Goal: Information Seeking & Learning: Learn about a topic

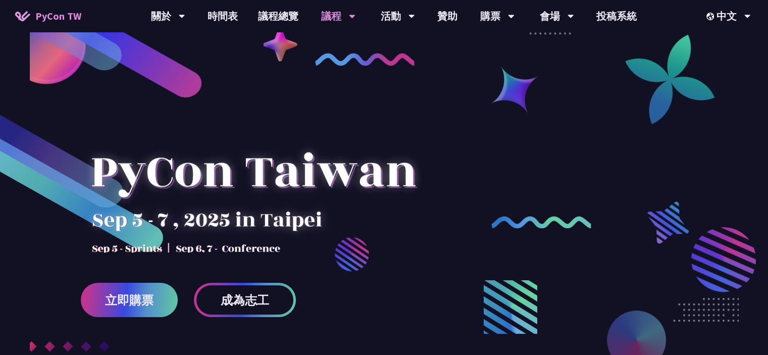
click at [327, 14] on div "議程" at bounding box center [338, 16] width 34 height 32
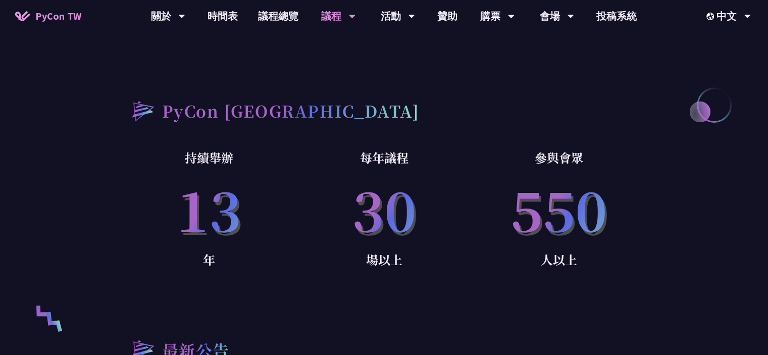
scroll to position [606, 0]
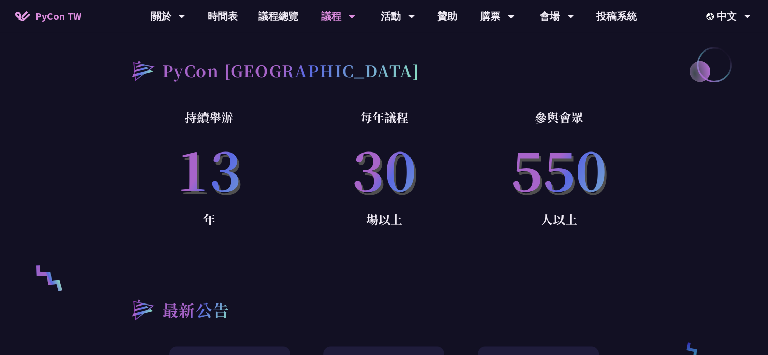
click at [341, 14] on div "議程" at bounding box center [338, 16] width 34 height 32
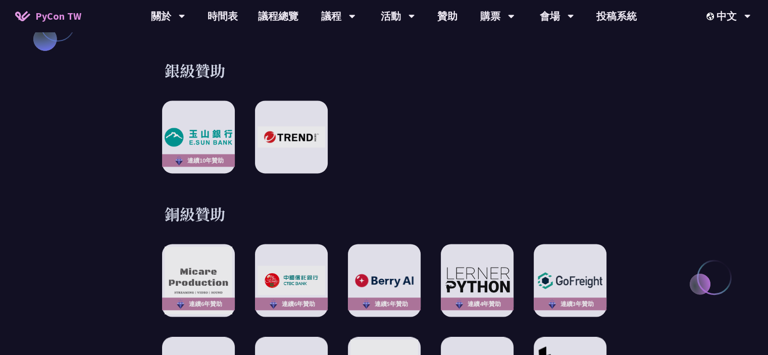
scroll to position [1313, 0]
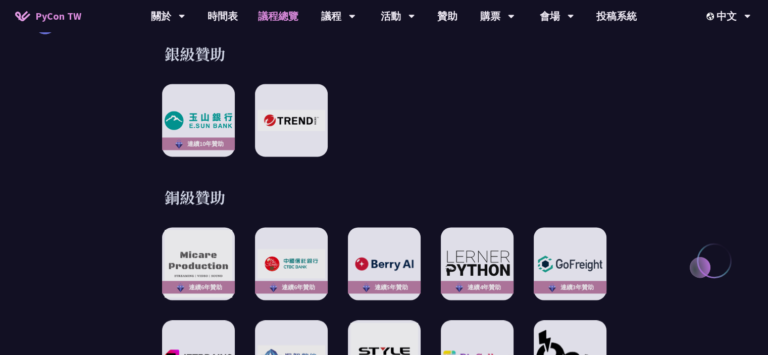
click at [271, 21] on link "議程總覽" at bounding box center [278, 16] width 61 height 32
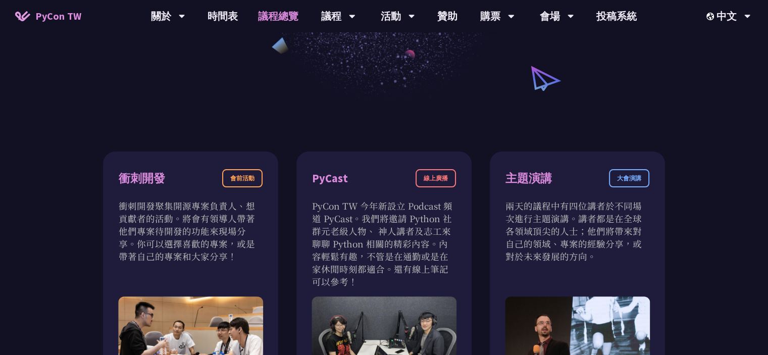
scroll to position [404, 0]
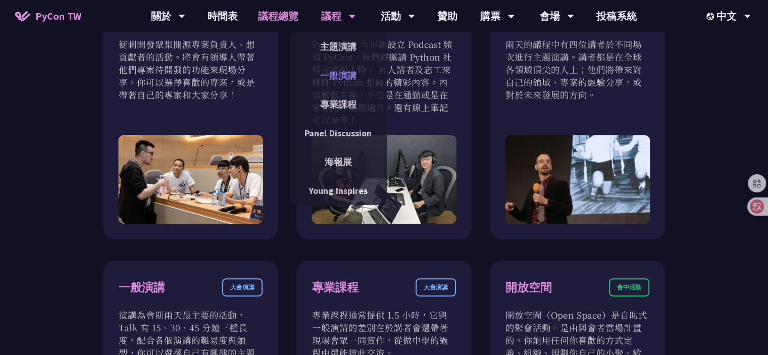
click at [342, 71] on link "一般演講" at bounding box center [338, 76] width 97 height 24
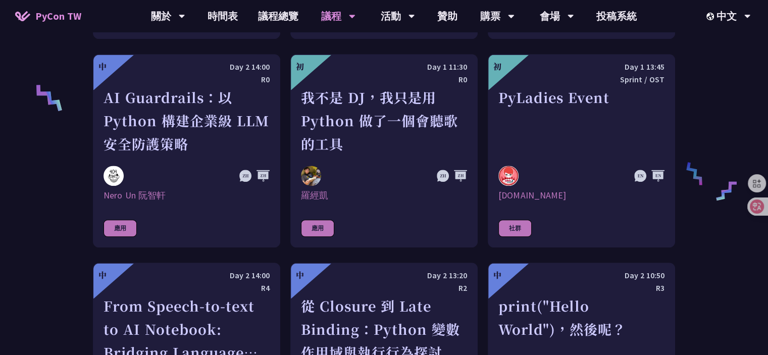
scroll to position [757, 0]
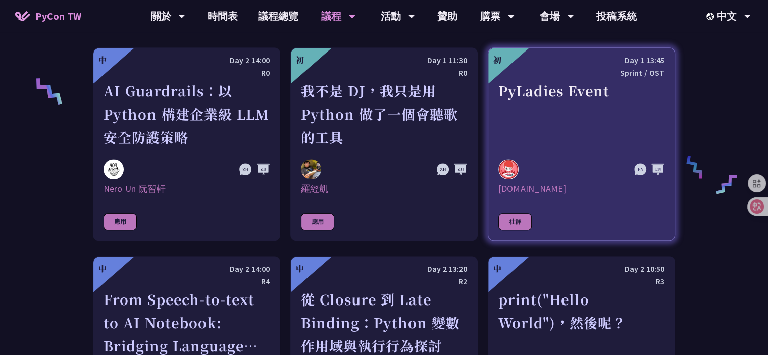
click at [550, 91] on div "PyLadies Event" at bounding box center [581, 114] width 166 height 70
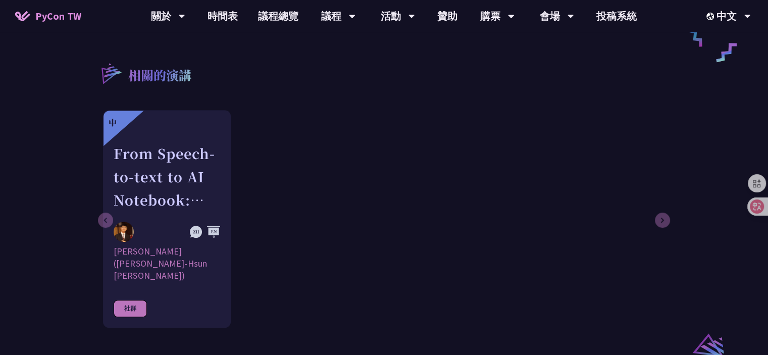
scroll to position [656, 0]
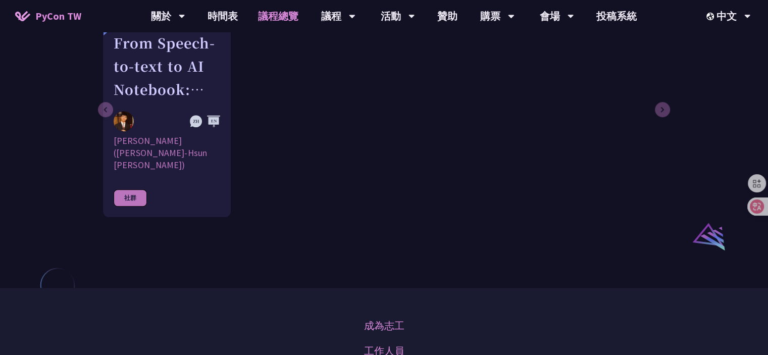
click at [280, 16] on link "議程總覽" at bounding box center [278, 16] width 61 height 32
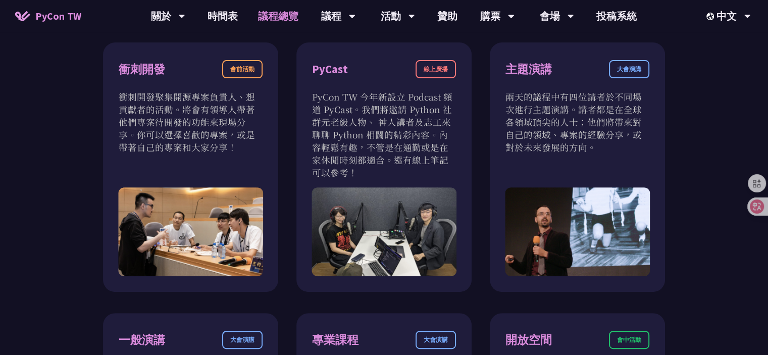
scroll to position [353, 0]
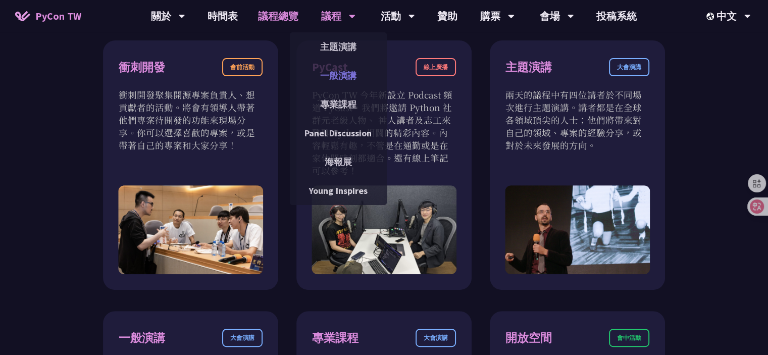
click at [347, 81] on link "一般演講" at bounding box center [338, 76] width 97 height 24
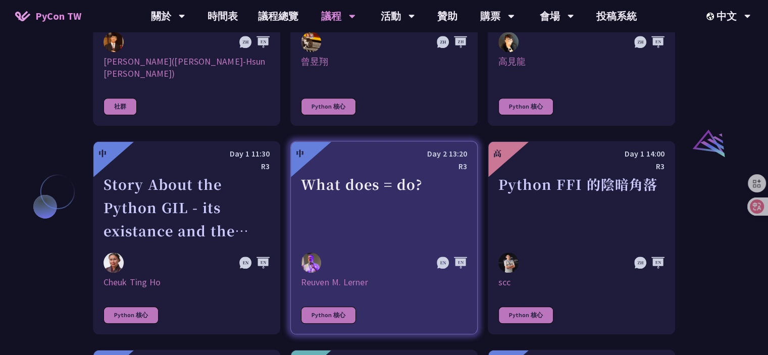
scroll to position [1111, 0]
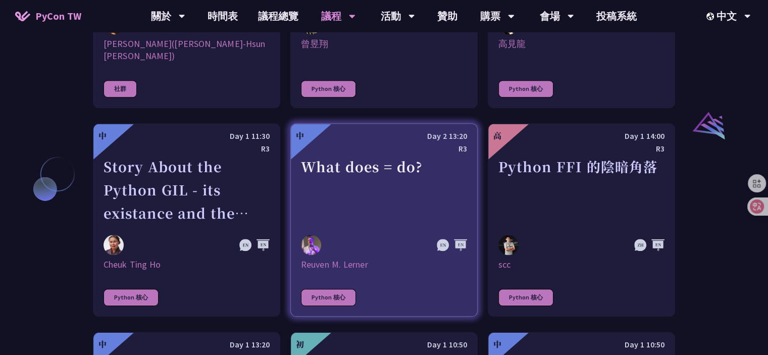
click at [396, 184] on div "What does = do?" at bounding box center [384, 190] width 166 height 70
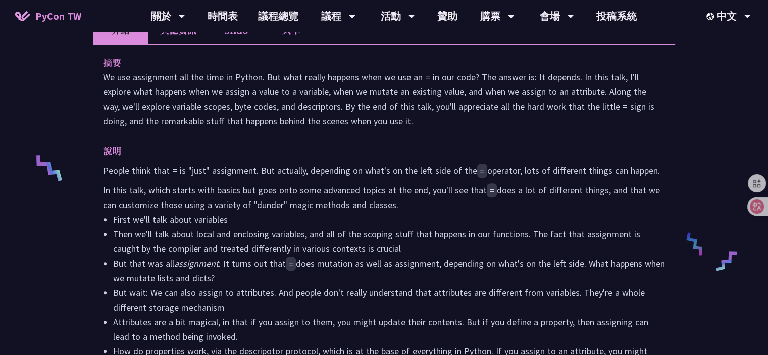
scroll to position [252, 0]
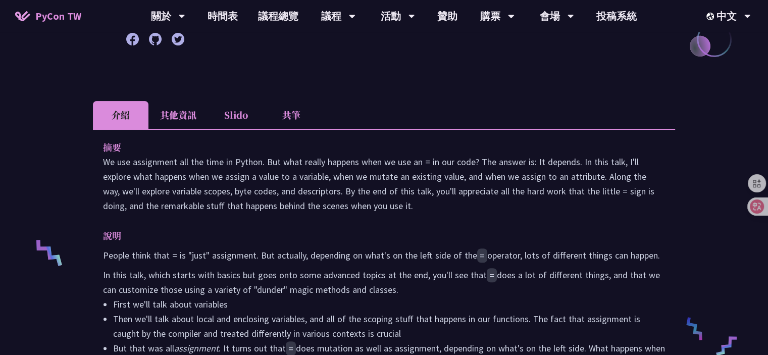
click at [184, 109] on li "其他資訊" at bounding box center [178, 115] width 60 height 28
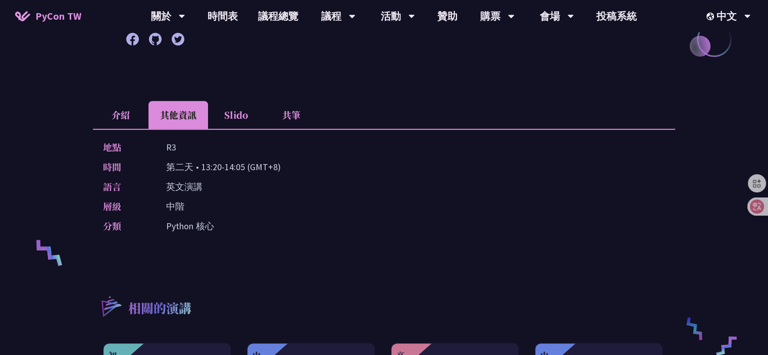
click at [231, 111] on li "Slido" at bounding box center [236, 115] width 56 height 28
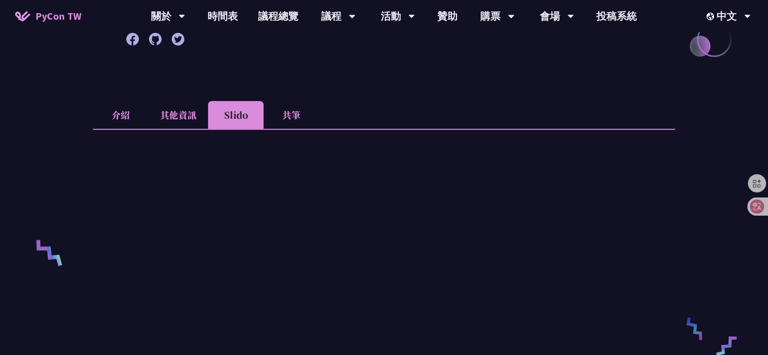
click at [209, 115] on li "Slido" at bounding box center [236, 115] width 56 height 28
click at [173, 111] on li "其他資訊" at bounding box center [178, 115] width 60 height 28
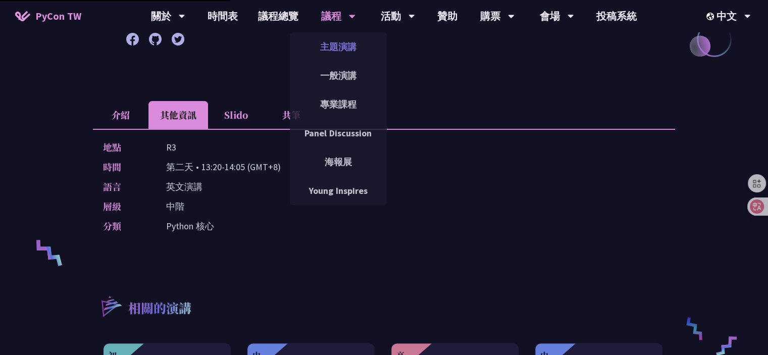
click at [338, 44] on link "主題演講" at bounding box center [338, 47] width 97 height 24
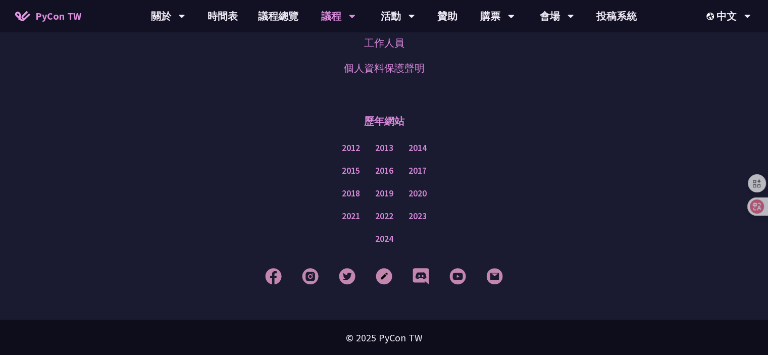
scroll to position [1670, 0]
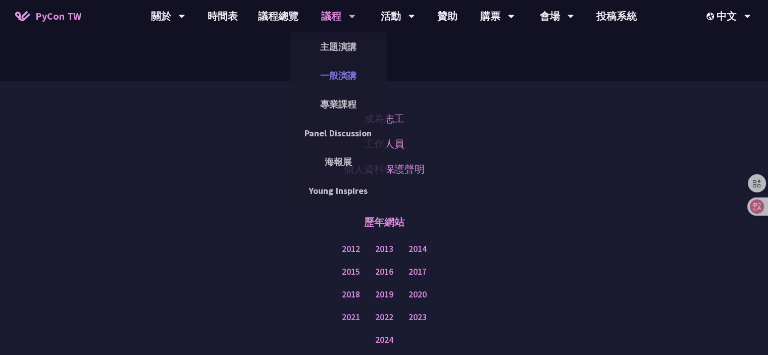
click at [342, 66] on link "一般演講" at bounding box center [338, 76] width 97 height 24
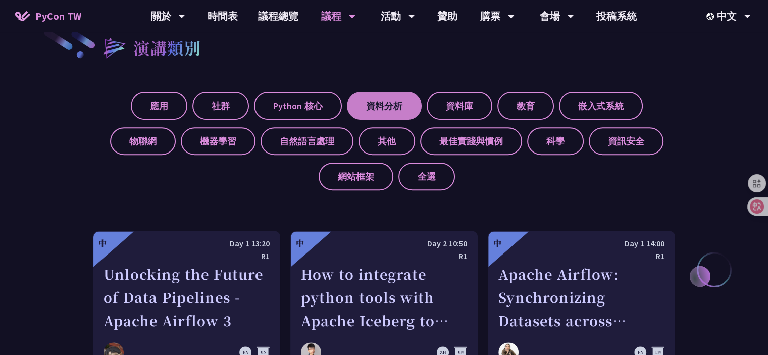
scroll to position [353, 0]
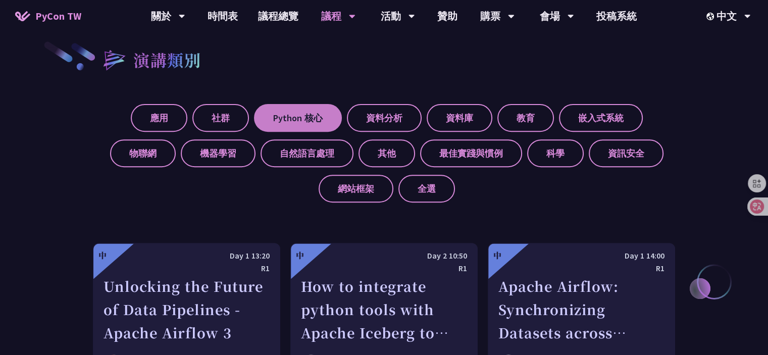
click at [316, 121] on label "Python 核心" at bounding box center [298, 118] width 88 height 28
click at [0, 0] on input "Python 核心" at bounding box center [0, 0] width 0 height 0
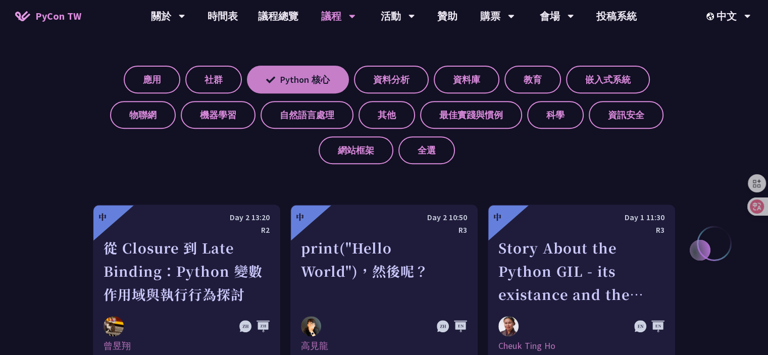
scroll to position [555, 0]
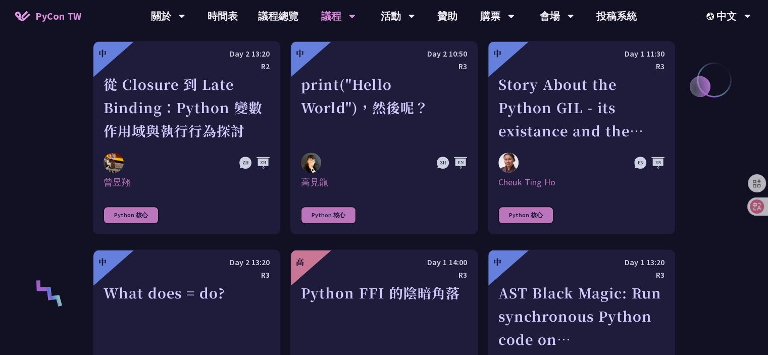
drag, startPoint x: 213, startPoint y: 129, endPoint x: 707, endPoint y: 78, distance: 497.0
click at [707, 78] on div "演講類別 應用 社群 Python 核心 資料分析 資料庫 教育 嵌入式系統 物聯網 機器學習 自然語言處理 其他 最佳實踐與慣例 科學 資訊安全 網站框架 …" at bounding box center [384, 265] width 768 height 954
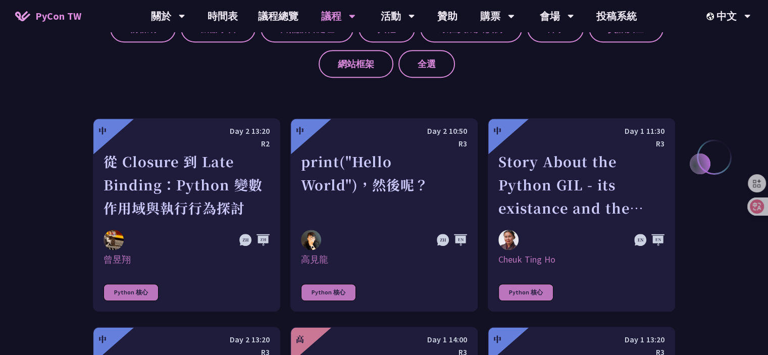
scroll to position [353, 0]
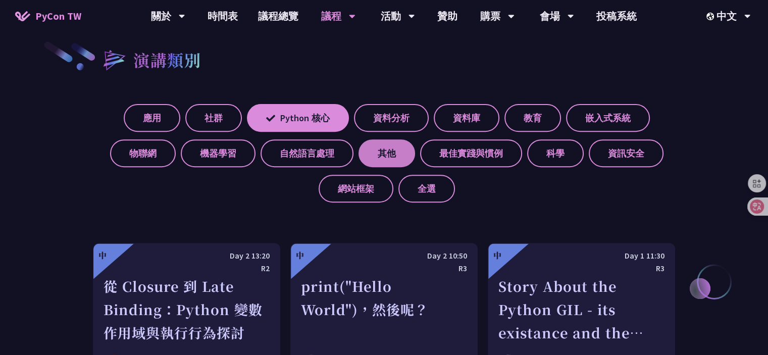
click at [375, 149] on label "其他" at bounding box center [386, 153] width 57 height 28
click at [0, 0] on input "其他" at bounding box center [0, 0] width 0 height 0
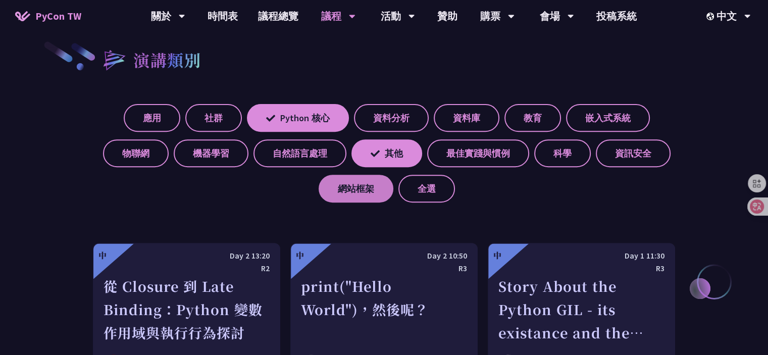
click at [356, 191] on label "網站框架" at bounding box center [356, 189] width 75 height 28
click at [0, 0] on input "網站框架" at bounding box center [0, 0] width 0 height 0
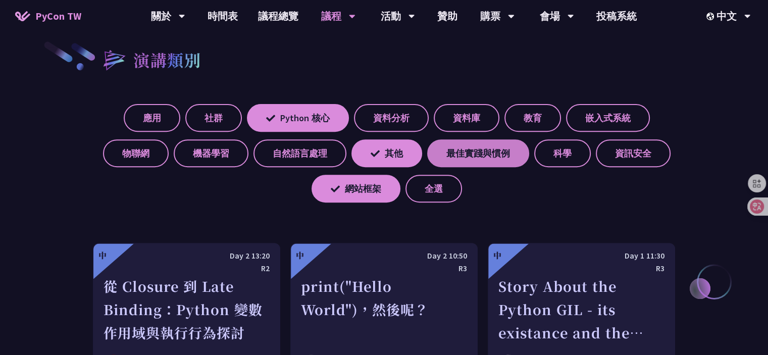
click at [479, 147] on label "最佳實踐與慣例" at bounding box center [478, 153] width 102 height 28
click at [0, 0] on input "最佳實踐與慣例" at bounding box center [0, 0] width 0 height 0
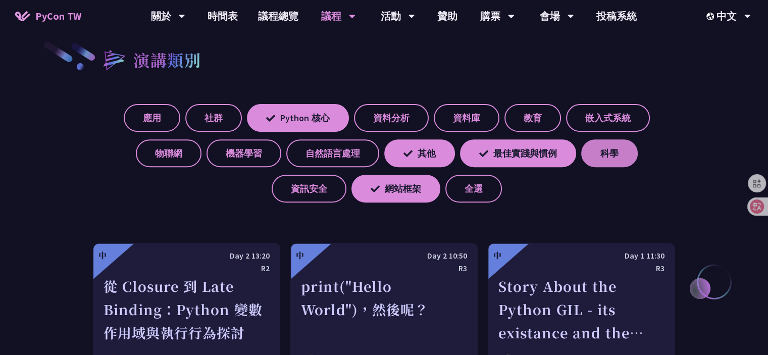
click at [593, 146] on label "科學" at bounding box center [609, 153] width 57 height 28
click at [0, 0] on input "科學" at bounding box center [0, 0] width 0 height 0
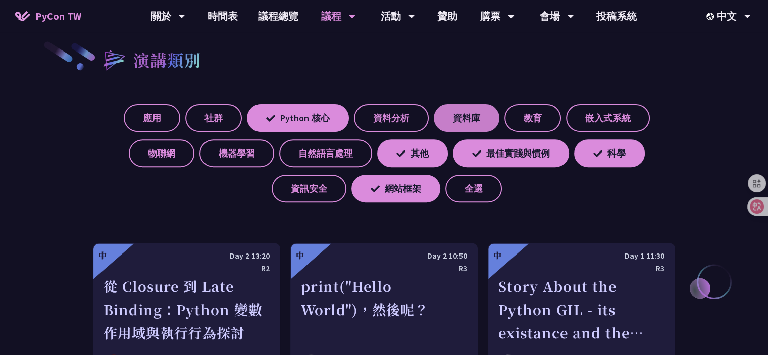
click at [467, 123] on label "資料庫" at bounding box center [467, 118] width 66 height 28
click at [0, 0] on input "資料庫" at bounding box center [0, 0] width 0 height 0
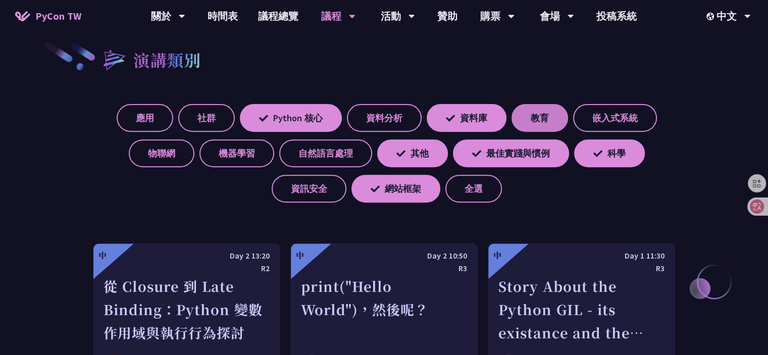
click at [541, 118] on label "教育" at bounding box center [539, 118] width 57 height 28
click at [0, 0] on input "教育" at bounding box center [0, 0] width 0 height 0
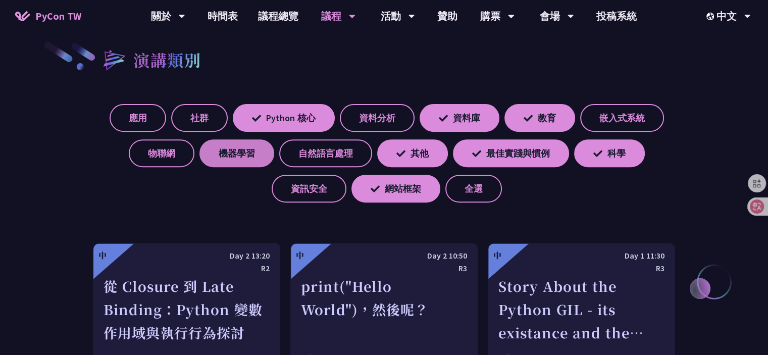
click at [228, 158] on label "機器學習" at bounding box center [236, 153] width 75 height 28
click at [0, 0] on input "機器學習" at bounding box center [0, 0] width 0 height 0
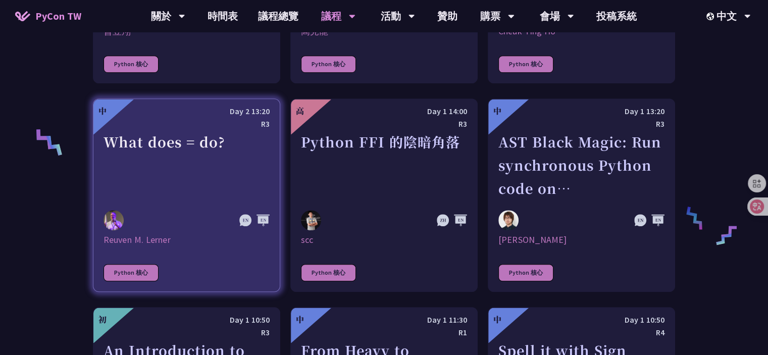
scroll to position [707, 0]
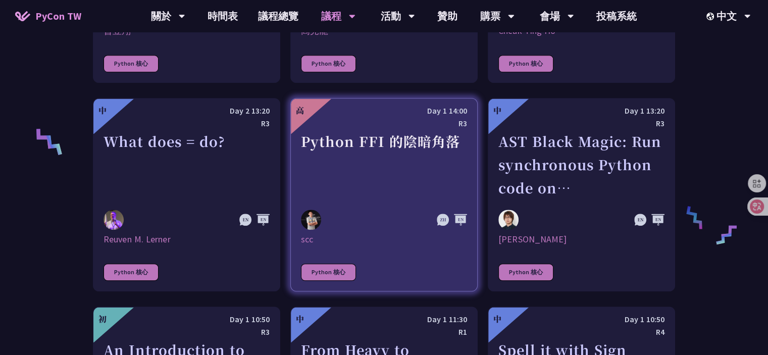
click at [367, 161] on div "Python FFI 的陰暗角落" at bounding box center [384, 165] width 166 height 70
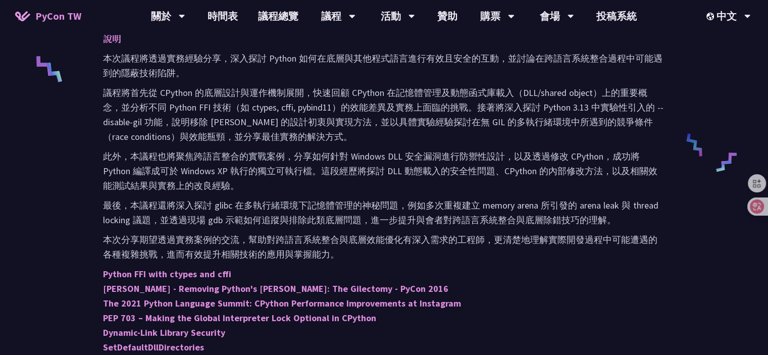
scroll to position [454, 0]
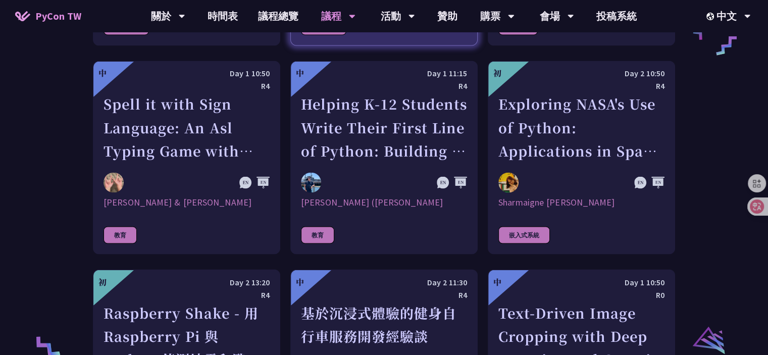
scroll to position [1818, 0]
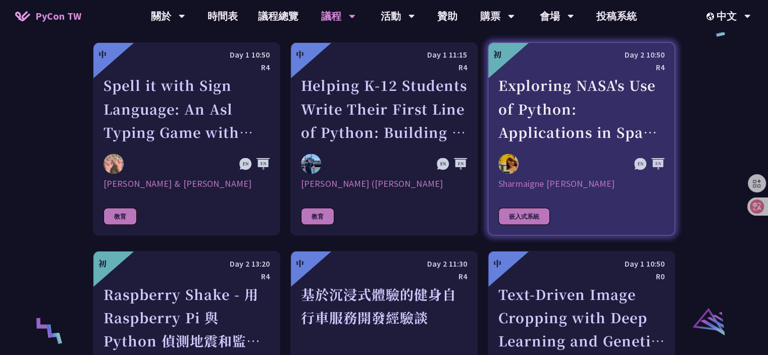
click at [553, 95] on div "Exploring NASA's Use of Python: Applications in Space Research and Data Analysis" at bounding box center [581, 109] width 166 height 70
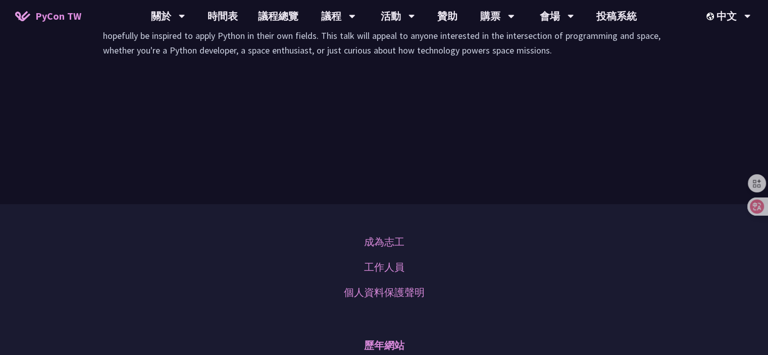
scroll to position [656, 0]
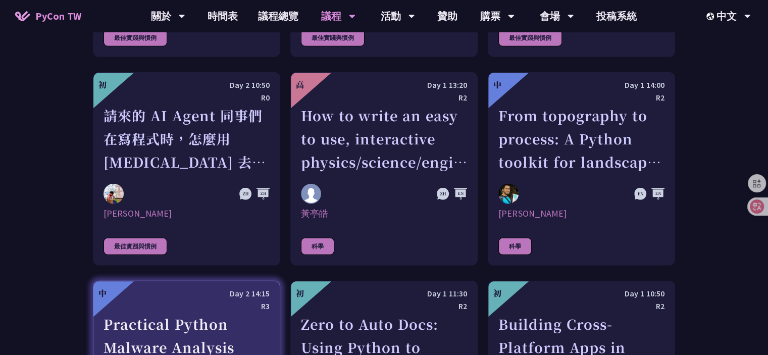
scroll to position [2593, 0]
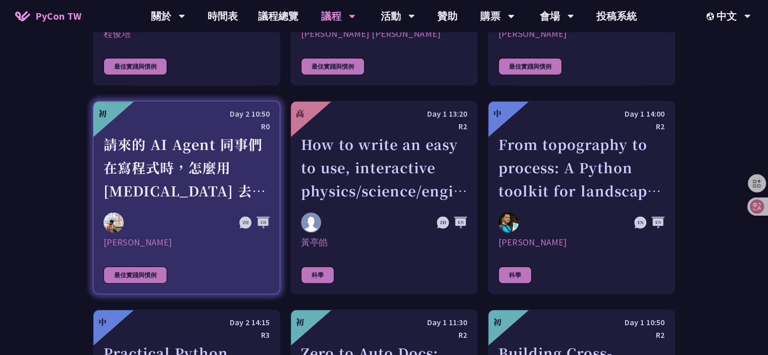
click at [233, 147] on div "請來的 AI Agent 同事們在寫程式時，怎麼用 [MEDICAL_DATA] 去除各種幻想與盲點" at bounding box center [187, 168] width 166 height 70
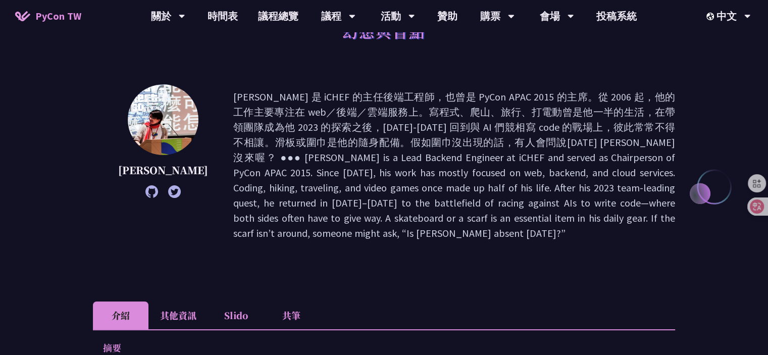
scroll to position [202, 0]
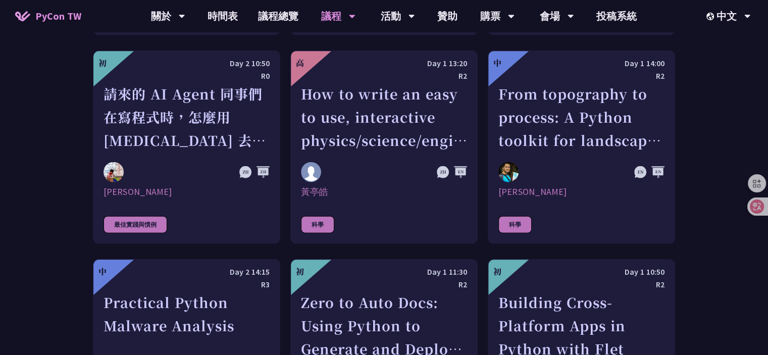
scroll to position [2593, 0]
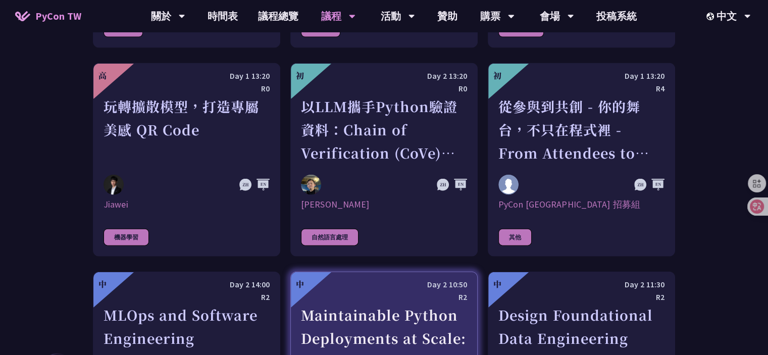
scroll to position [2189, 0]
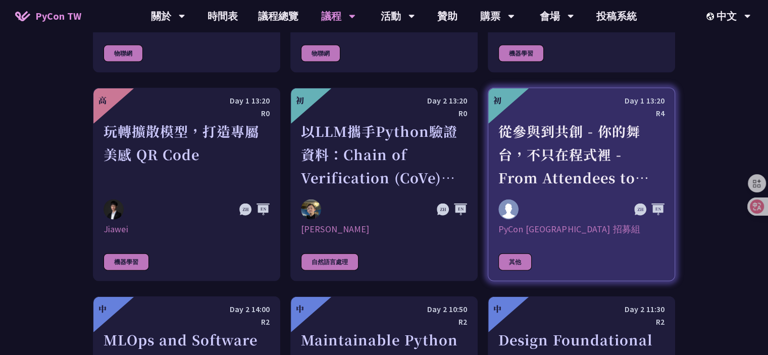
click at [574, 149] on div "從參與到共創 - 你的舞台，不只在程式裡 - From Attendees to Organizers - Your Stage Goes Beyond Co…" at bounding box center [581, 155] width 166 height 70
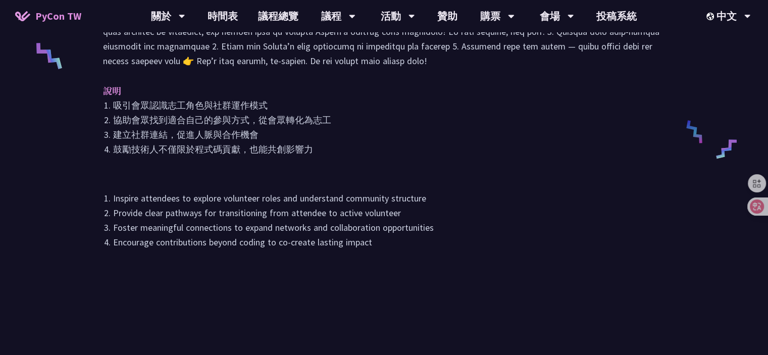
scroll to position [454, 0]
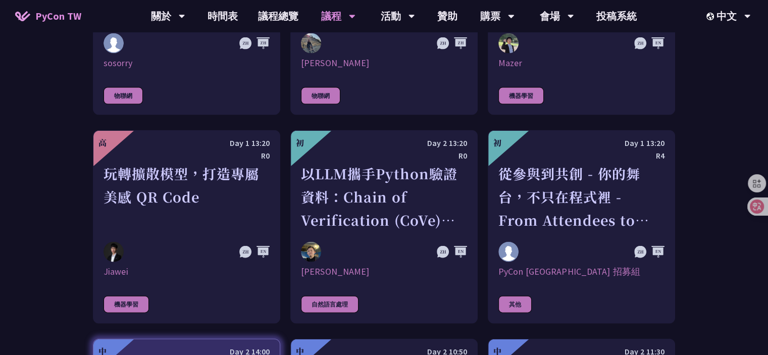
scroll to position [2138, 0]
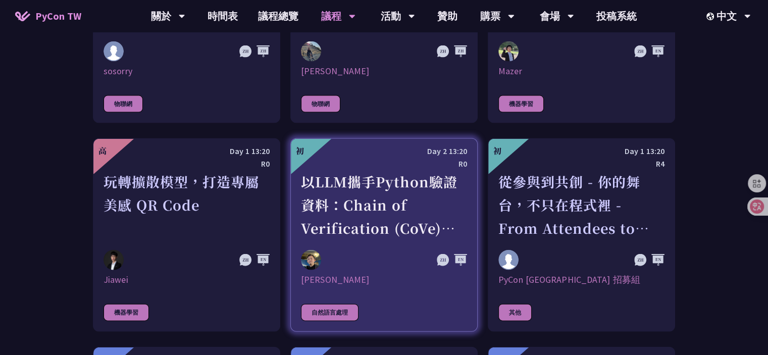
click at [376, 187] on div "以LLM攜手Python驗證資料：Chain of Verification (CoVe)實務應用" at bounding box center [384, 205] width 166 height 70
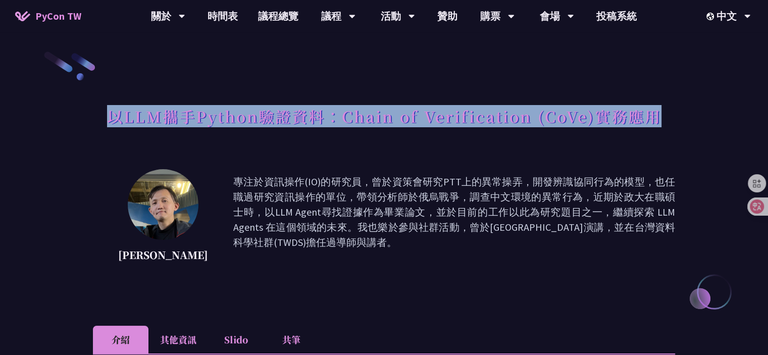
drag, startPoint x: 664, startPoint y: 115, endPoint x: 108, endPoint y: 123, distance: 556.5
click at [108, 123] on div "以LLM攜手Python驗證資料：Chain of Verification (CoVe)實務應用" at bounding box center [384, 127] width 582 height 53
drag, startPoint x: 251, startPoint y: 0, endPoint x: 188, endPoint y: 109, distance: 126.3
click at [188, 109] on h1 "以LLM攜手Python驗證資料：Chain of Verification (CoVe)實務應用" at bounding box center [384, 116] width 554 height 30
click at [104, 119] on div "以LLM攜手Python驗證資料：Chain of Verification (CoVe)實務應用" at bounding box center [384, 127] width 582 height 53
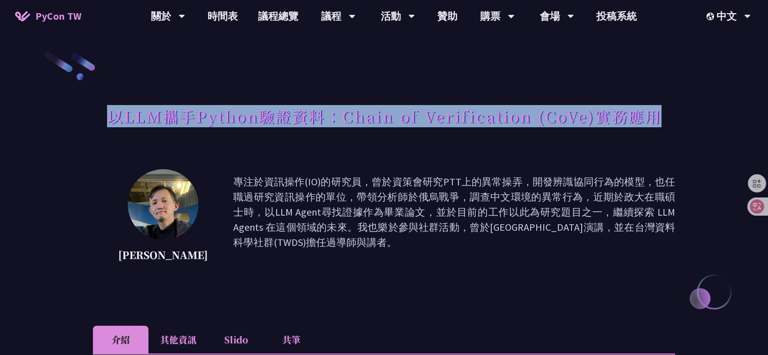
drag, startPoint x: 105, startPoint y: 119, endPoint x: 654, endPoint y: 110, distance: 549.4
click at [654, 110] on div "以LLM攜手Python驗證資料：Chain of Verification (CoVe)實務應用" at bounding box center [384, 127] width 582 height 53
copy h1 "以LLM攜手Python驗證資料：Chain of Verification (CoVe)實務應用"
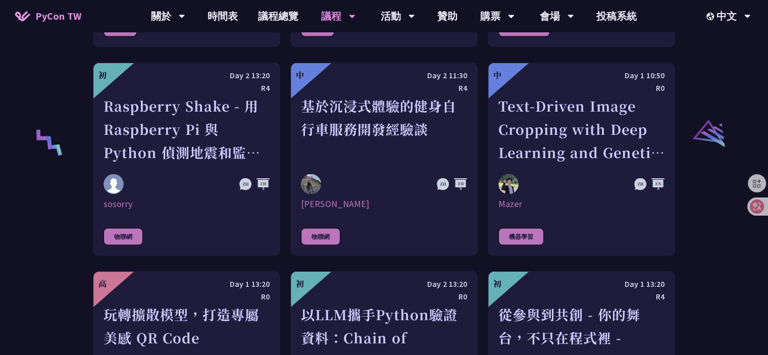
scroll to position [1987, 0]
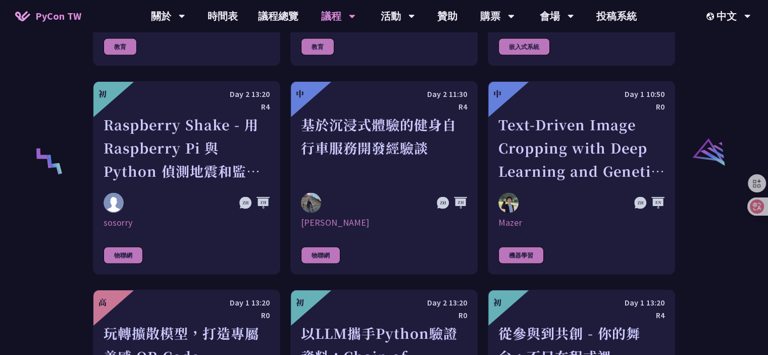
drag, startPoint x: 194, startPoint y: 137, endPoint x: 282, endPoint y: 56, distance: 120.1
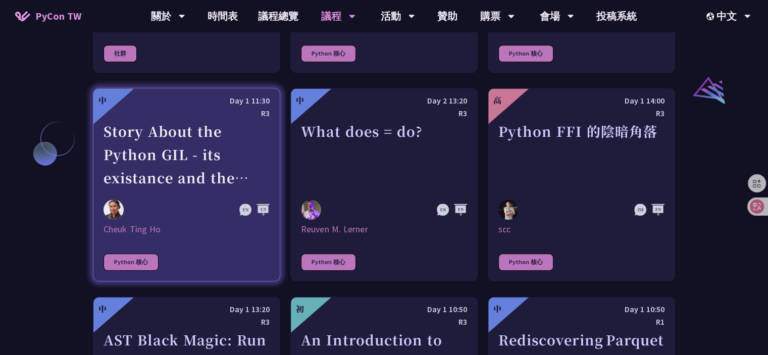
scroll to position [1128, 0]
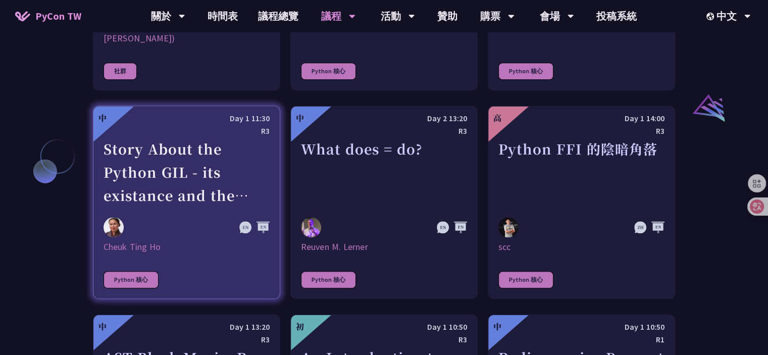
click at [198, 154] on div "Story About the Python GIL - its existance and the lack there of" at bounding box center [187, 172] width 166 height 70
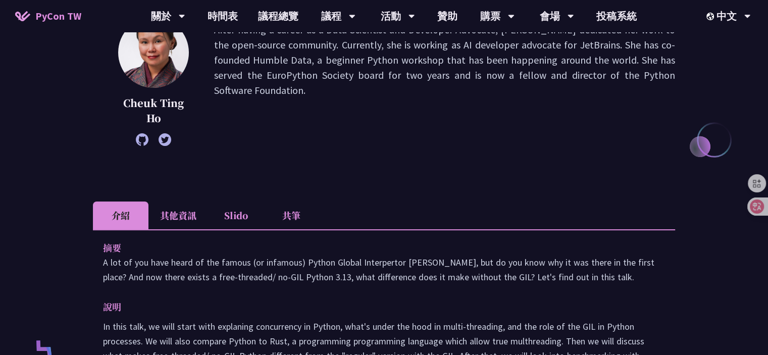
scroll to position [151, 0]
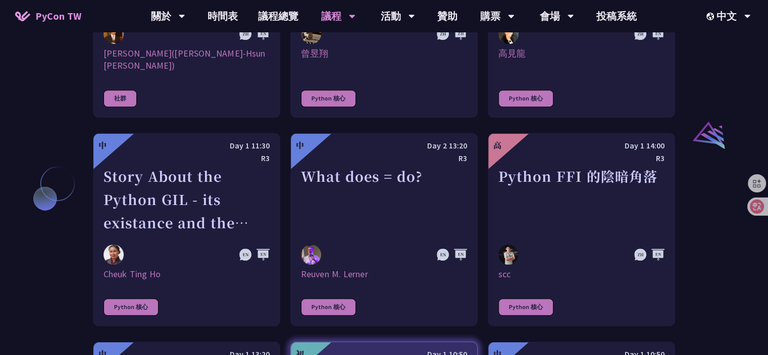
scroll to position [1078, 0]
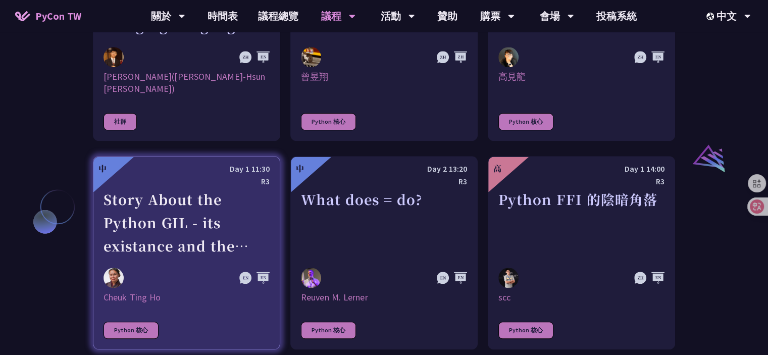
click at [103, 188] on link "中 Day 1 11:30 R3 Story About the Python GIL - its existance and the lack there …" at bounding box center [186, 252] width 187 height 193
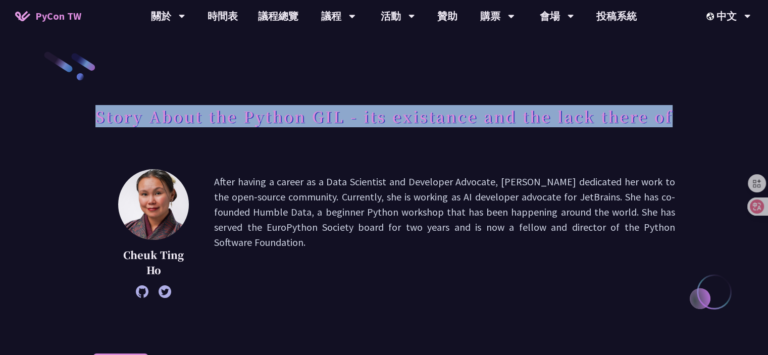
drag, startPoint x: 89, startPoint y: 112, endPoint x: 676, endPoint y: 107, distance: 586.2
copy h1 "Story About the Python GIL - its existance and the lack there of"
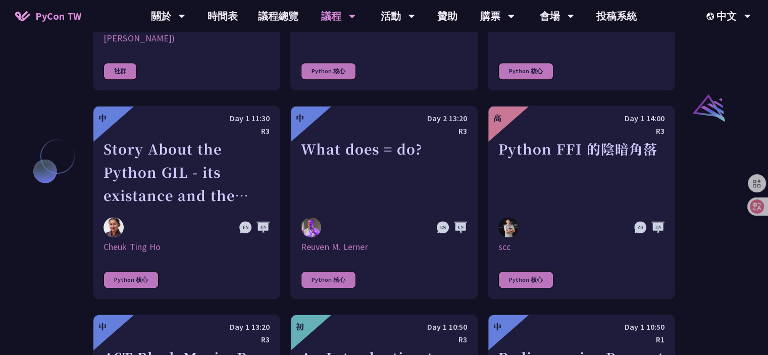
scroll to position [1179, 0]
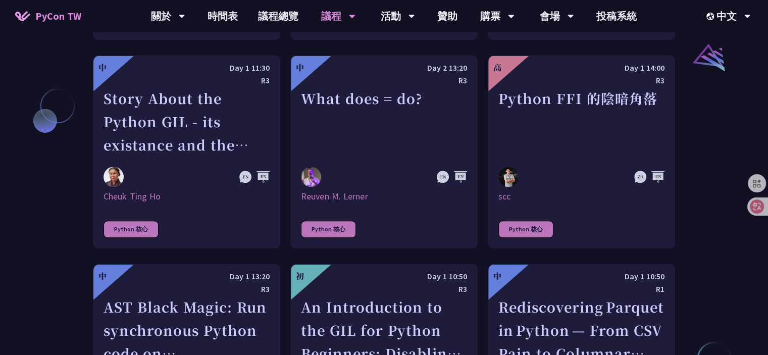
drag, startPoint x: 564, startPoint y: 85, endPoint x: 82, endPoint y: 158, distance: 487.2
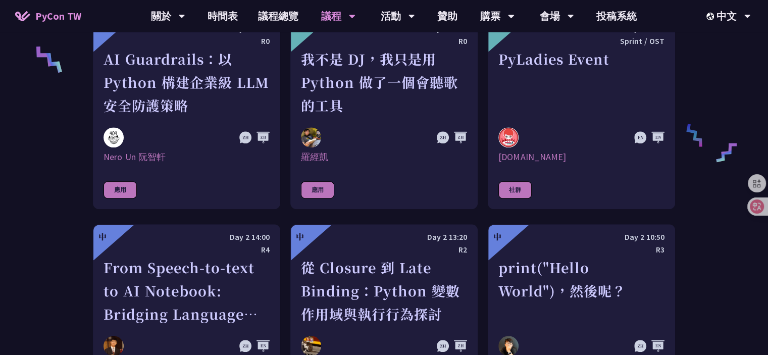
scroll to position [725, 0]
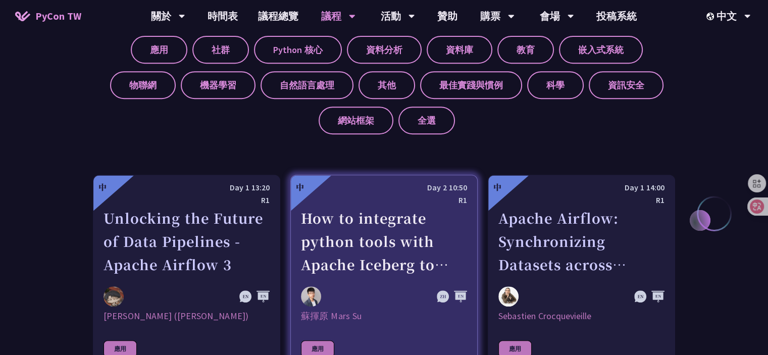
scroll to position [321, 0]
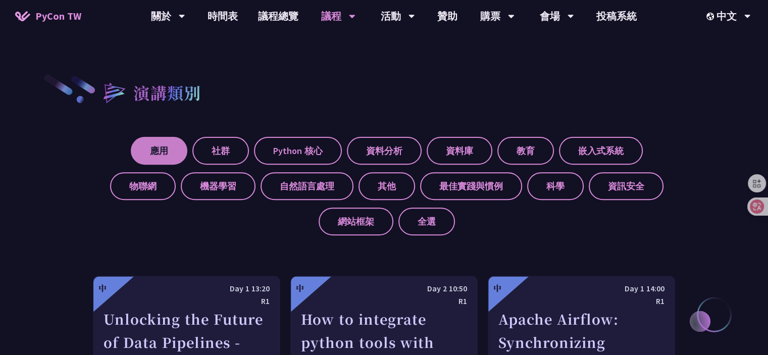
click at [177, 152] on label "應用" at bounding box center [159, 151] width 57 height 28
click at [0, 0] on input "應用" at bounding box center [0, 0] width 0 height 0
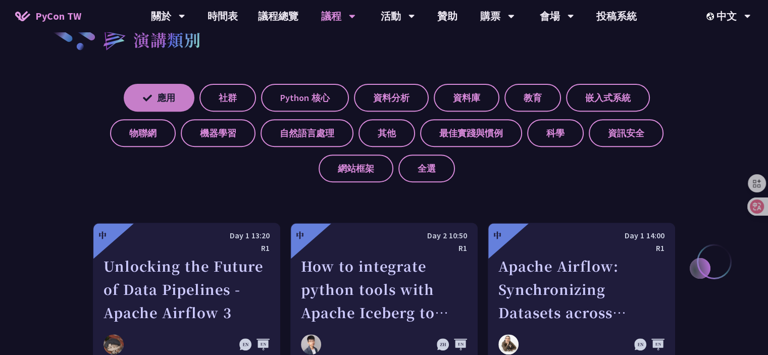
scroll to position [371, 0]
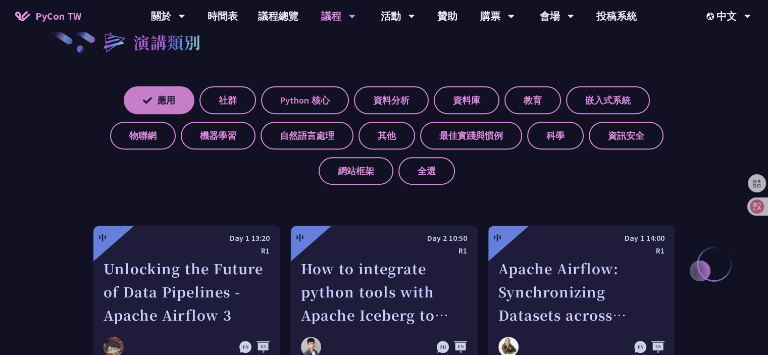
click at [170, 103] on label "應用" at bounding box center [159, 100] width 71 height 28
click at [0, 0] on input "應用" at bounding box center [0, 0] width 0 height 0
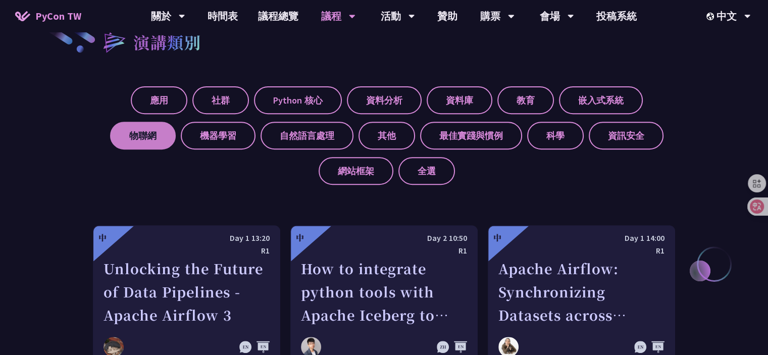
click at [159, 131] on label "物聯網" at bounding box center [143, 136] width 66 height 28
click at [0, 0] on input "物聯網" at bounding box center [0, 0] width 0 height 0
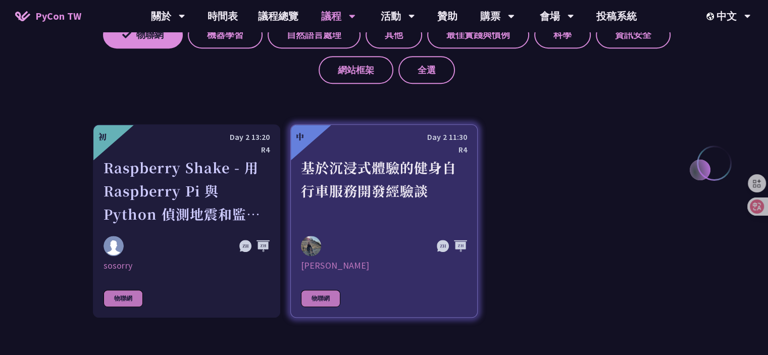
scroll to position [422, 0]
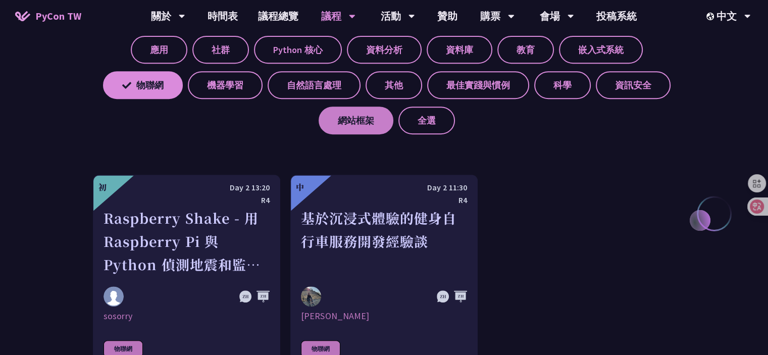
click at [361, 116] on label "網站框架" at bounding box center [356, 121] width 75 height 28
click at [0, 0] on input "網站框架" at bounding box center [0, 0] width 0 height 0
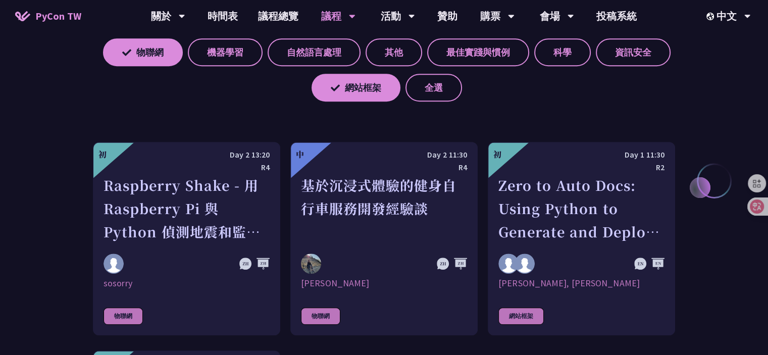
scroll to position [472, 0]
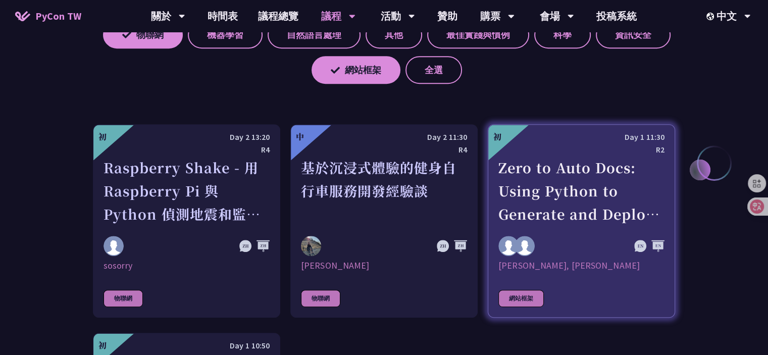
click at [588, 194] on div "Zero to Auto Docs: Using Python to Generate and Deploy Static Sites" at bounding box center [581, 191] width 166 height 70
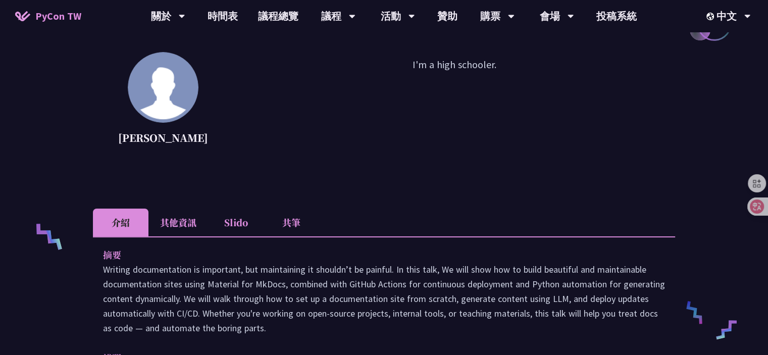
scroll to position [202, 0]
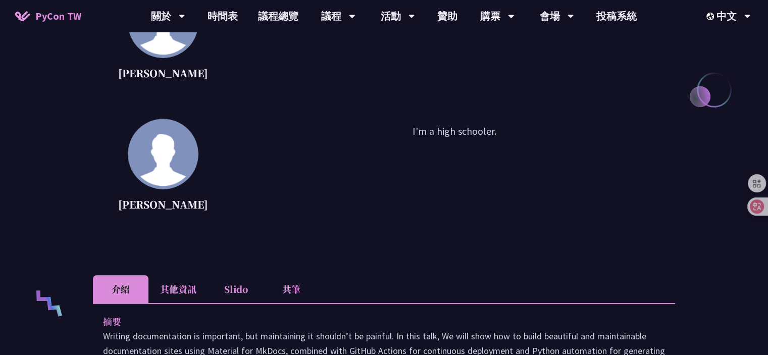
click at [234, 165] on p "I'm a high schooler." at bounding box center [454, 169] width 442 height 91
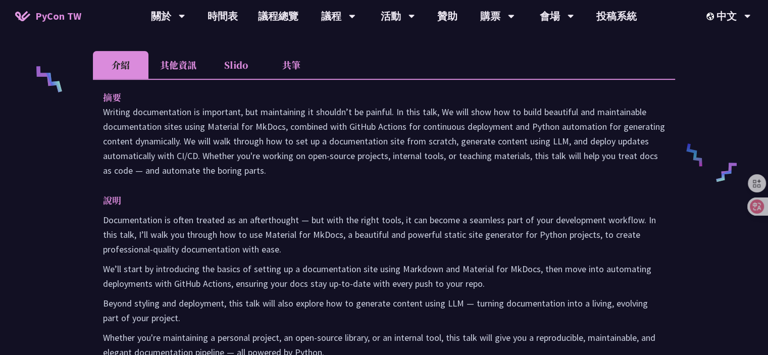
scroll to position [404, 0]
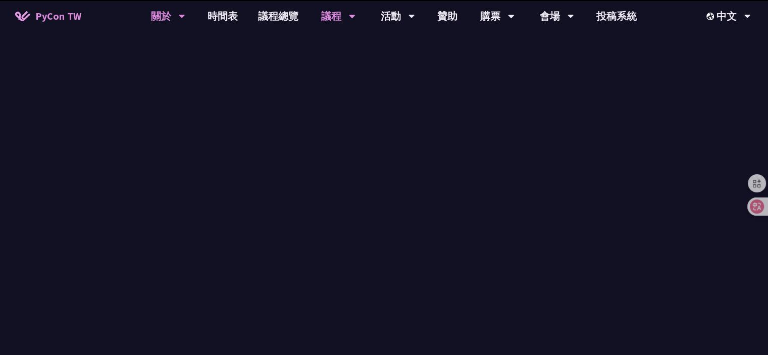
scroll to position [472, 0]
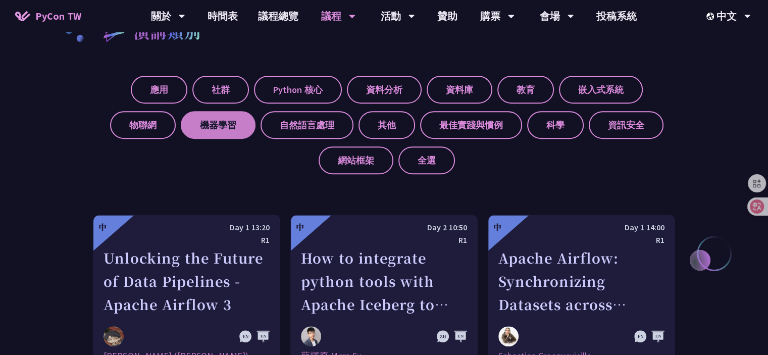
scroll to position [371, 0]
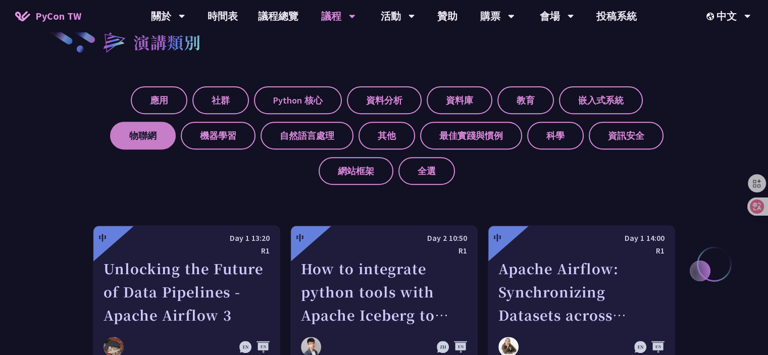
click at [161, 143] on label "物聯網" at bounding box center [143, 136] width 66 height 28
click at [0, 0] on input "物聯網" at bounding box center [0, 0] width 0 height 0
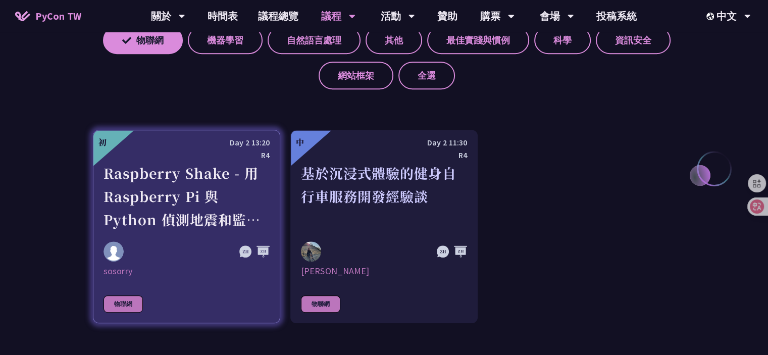
scroll to position [472, 0]
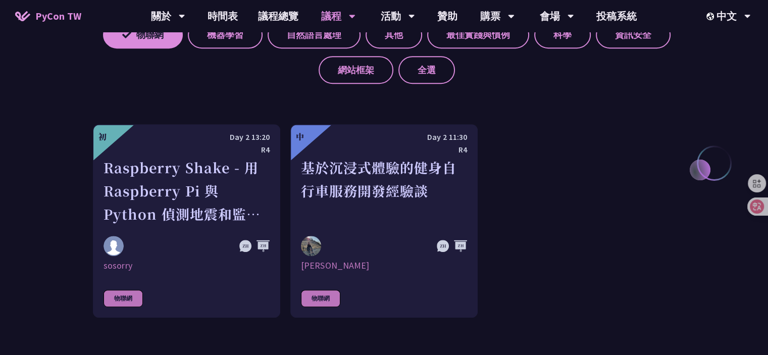
click at [526, 68] on div "應用 社群 Python 核心 資料分析 資料庫 教育 嵌入式系統 物聯網 機器學習 自然語言處理 其他 最佳實踐與慣例 科學 資訊安全 網站框架 全選" at bounding box center [384, 31] width 582 height 106
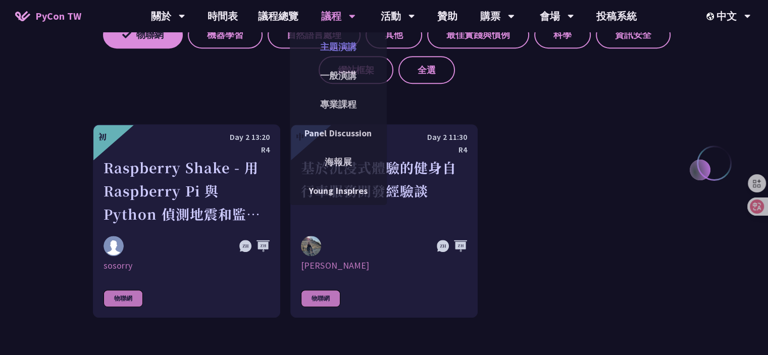
click at [339, 44] on link "主題演講" at bounding box center [338, 47] width 97 height 24
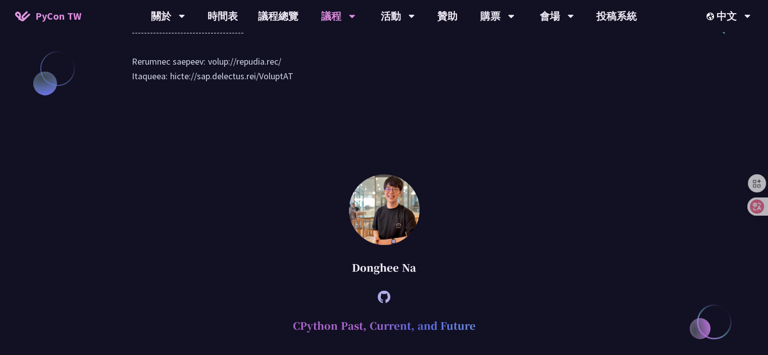
scroll to position [1161, 0]
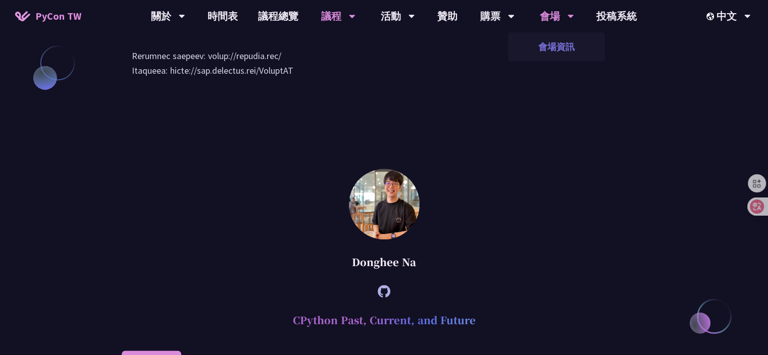
click at [557, 36] on link "會場資訊" at bounding box center [556, 47] width 97 height 24
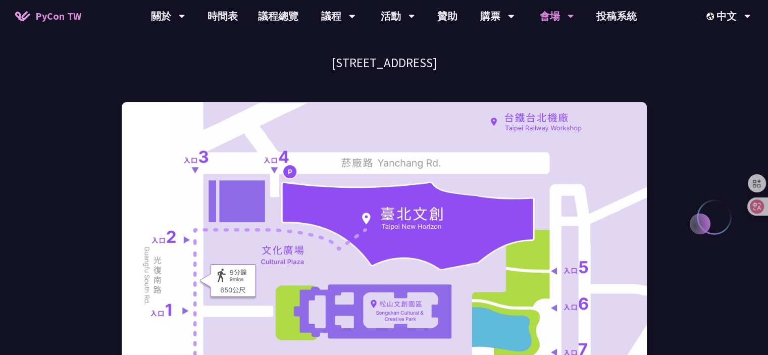
scroll to position [50, 0]
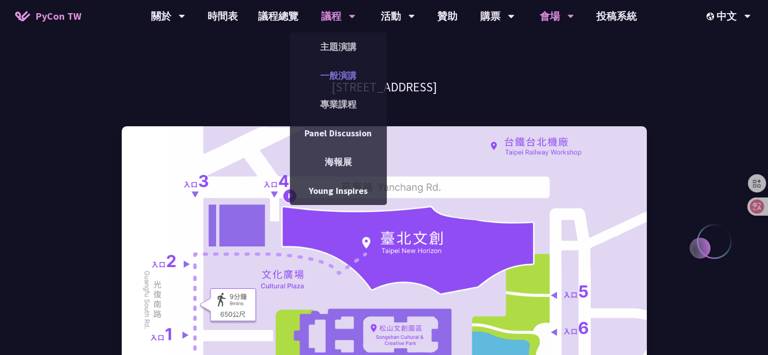
click at [331, 77] on link "一般演講" at bounding box center [338, 76] width 97 height 24
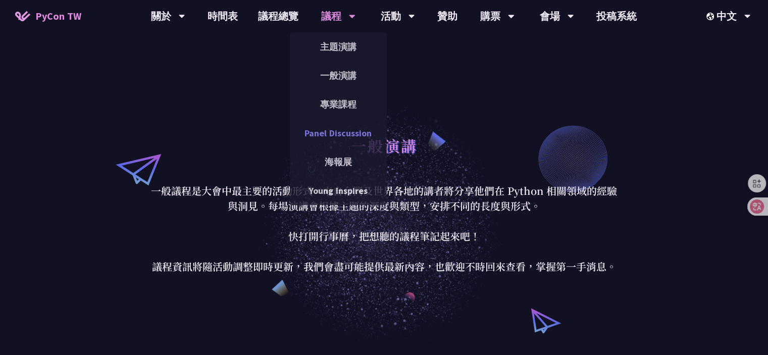
click at [338, 131] on link "Panel Discussion" at bounding box center [338, 133] width 97 height 24
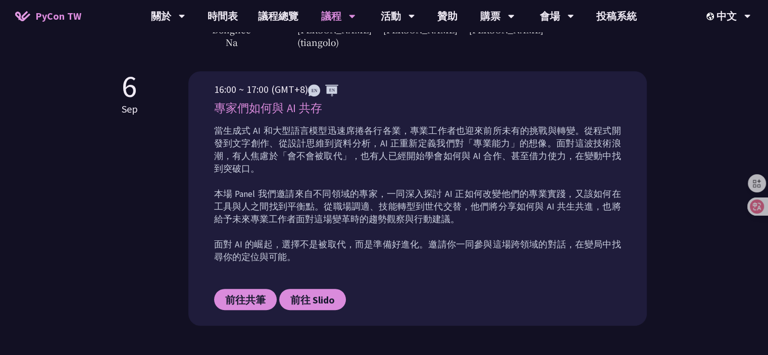
scroll to position [404, 0]
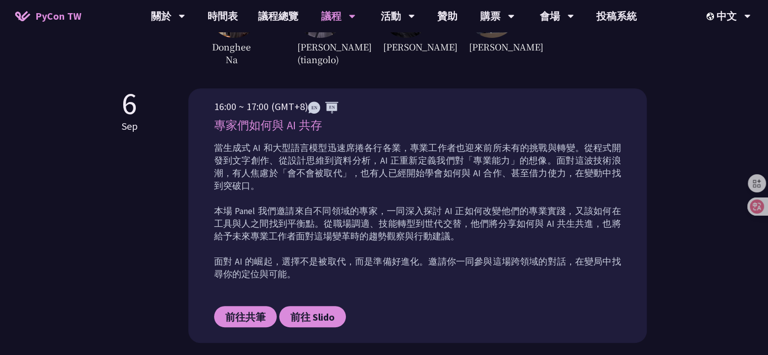
click at [508, 66] on div "Panel Discussion 自 2023 年起，Panel Discussion 成為 PyCon Taiwan 年度活動的重要環節，透過講者們與主持人…" at bounding box center [384, 7] width 525 height 823
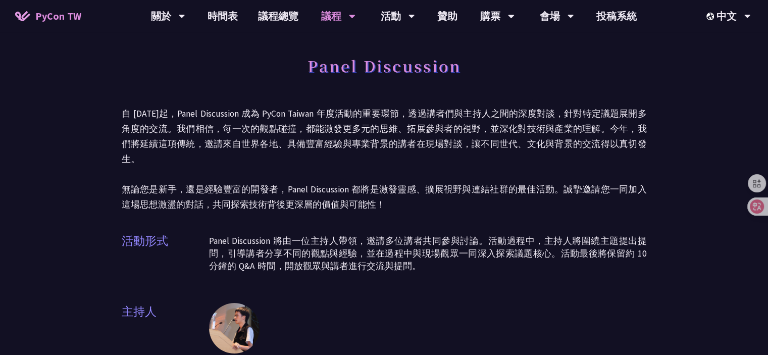
scroll to position [0, 0]
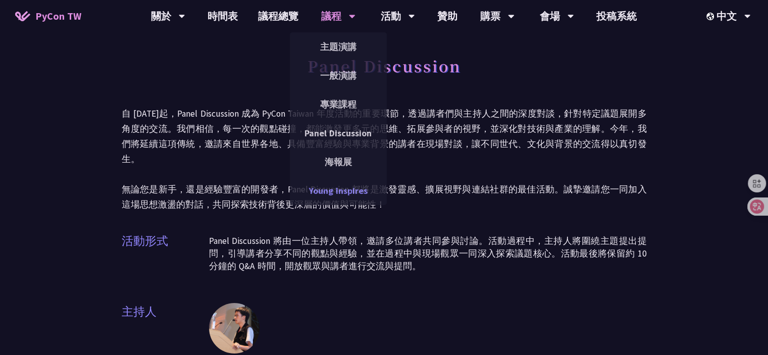
click at [345, 197] on link "Young Inspires" at bounding box center [338, 191] width 97 height 24
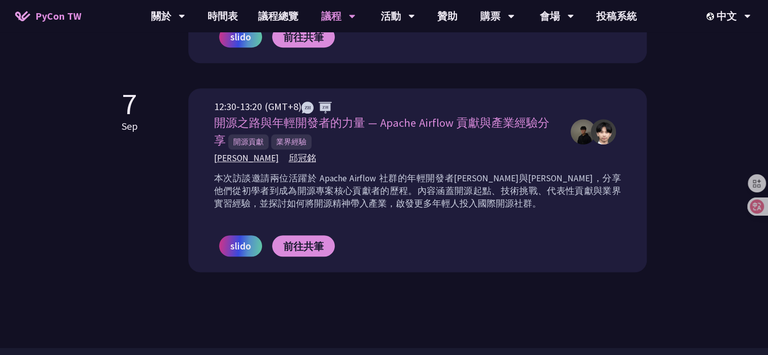
scroll to position [808, 0]
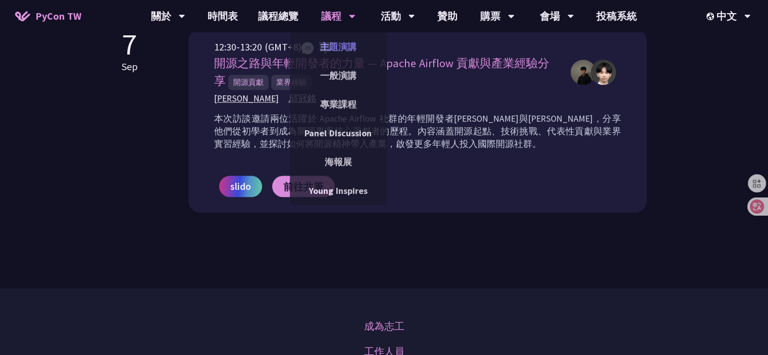
click at [331, 49] on link "主題演講" at bounding box center [338, 47] width 97 height 24
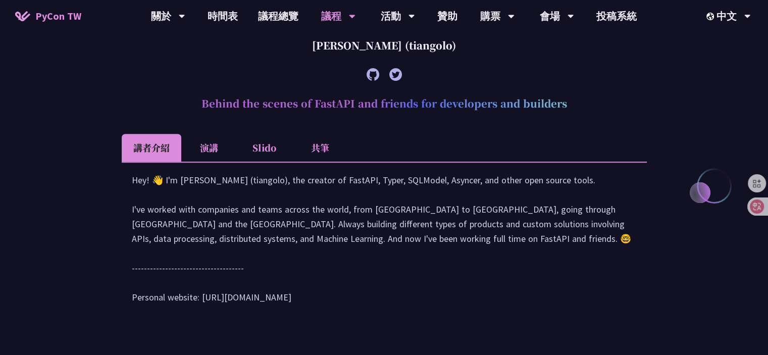
scroll to position [555, 0]
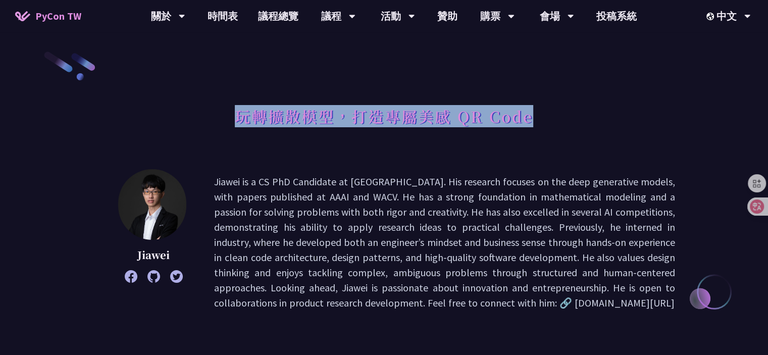
drag, startPoint x: 231, startPoint y: 118, endPoint x: 532, endPoint y: 111, distance: 300.5
click at [532, 111] on div "玩轉擴散模型，打造專屬美感 QR Code" at bounding box center [384, 127] width 582 height 53
copy h1 "玩轉擴散模型，打造專屬美感 QR Code"
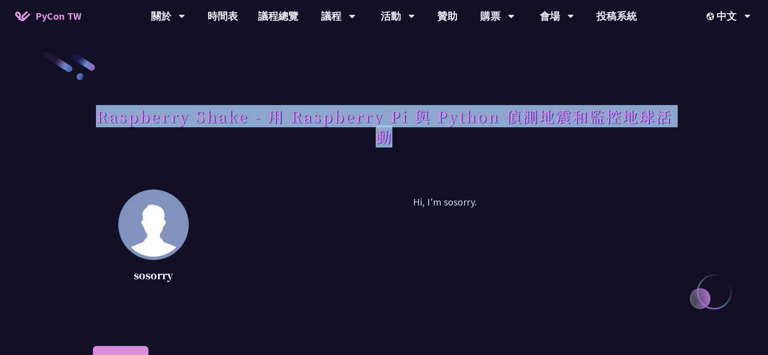
copy h1 "Raspberry Shake - 用 Raspberry Pi 與 Python 偵測地震和監控地球活動"
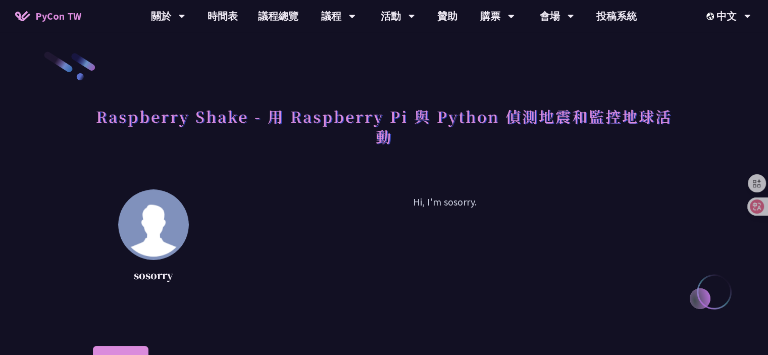
scroll to position [50, 0]
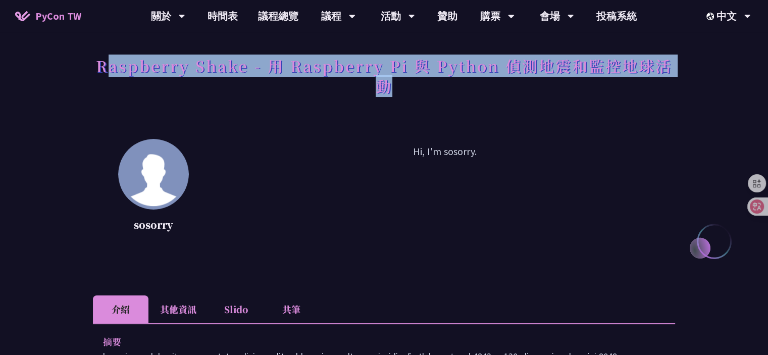
drag, startPoint x: 103, startPoint y: 68, endPoint x: 385, endPoint y: 92, distance: 282.8
click at [385, 92] on h1 "Raspberry Shake - 用 Raspberry Pi 與 Python 偵測地震和監控地球活動" at bounding box center [384, 75] width 582 height 50
click at [405, 91] on h1 "Raspberry Shake - 用 Raspberry Pi 與 Python 偵測地震和監控地球活動" at bounding box center [384, 75] width 582 height 50
drag, startPoint x: 408, startPoint y: 84, endPoint x: 101, endPoint y: 67, distance: 307.4
click at [101, 67] on h1 "Raspberry Shake - 用 Raspberry Pi 與 Python 偵測地震和監控地球活動" at bounding box center [384, 75] width 582 height 50
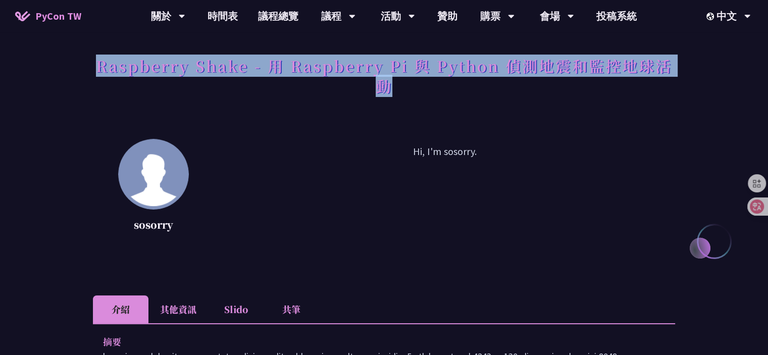
copy h1 "Raspberry Shake - 用 Raspberry Pi 與 Python 偵測地震和監控地球活動"
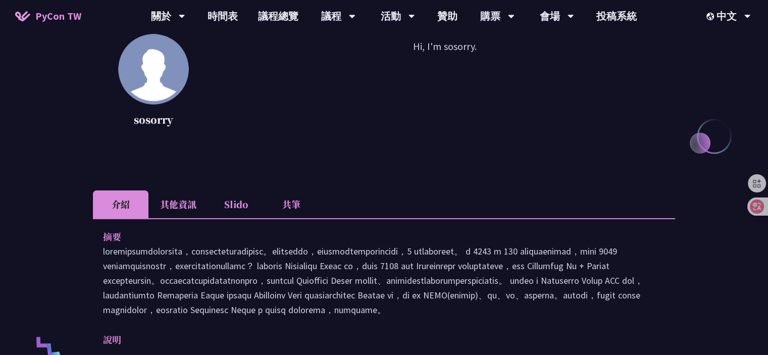
scroll to position [151, 0]
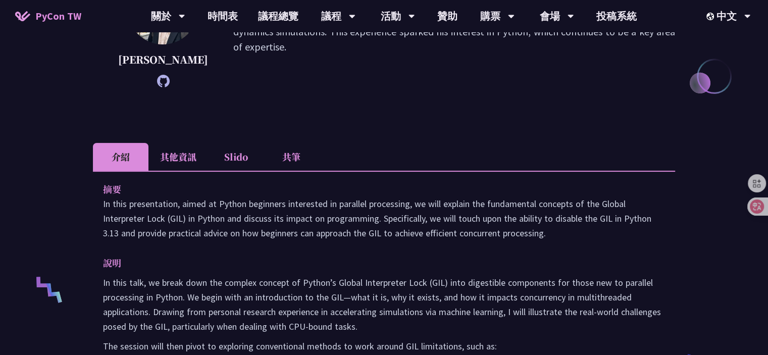
scroll to position [101, 0]
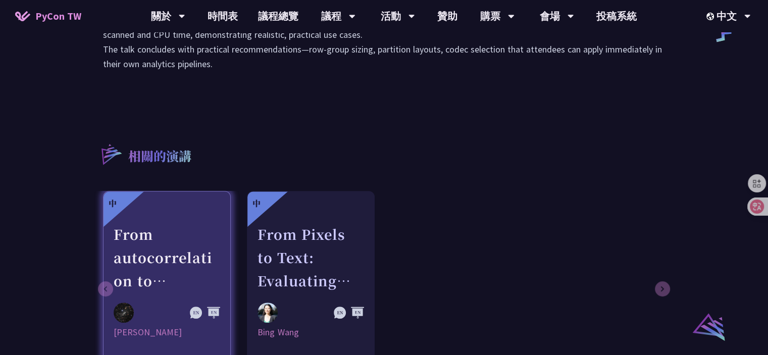
scroll to position [454, 0]
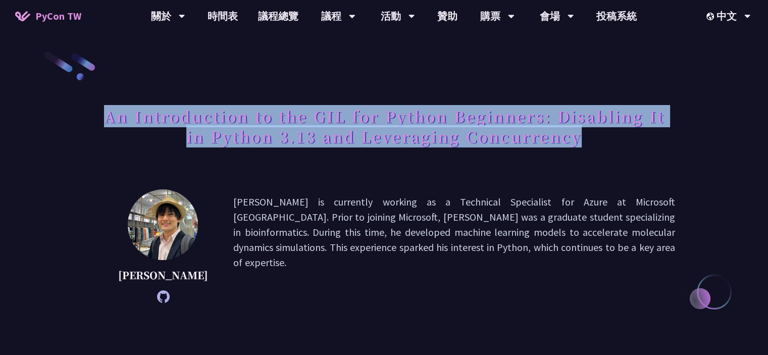
drag, startPoint x: 101, startPoint y: 113, endPoint x: 584, endPoint y: 131, distance: 482.5
click at [584, 131] on h1 "An Introduction to the GIL for Python Beginners: Disabling It in Python 3.13 an…" at bounding box center [384, 126] width 582 height 50
copy h1 "An Introduction to the GIL for Python Beginners: Disabling It in Python 3.13 an…"
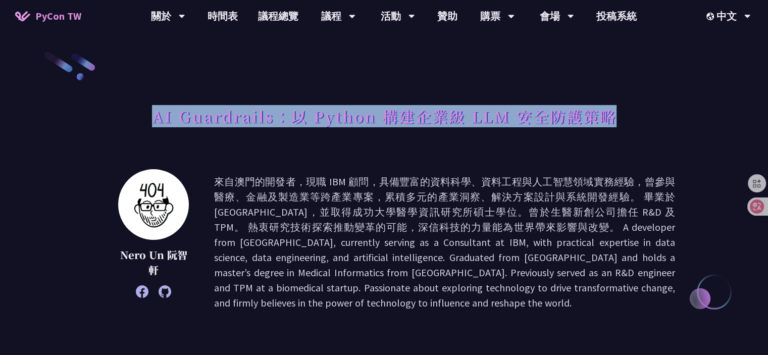
drag, startPoint x: 147, startPoint y: 119, endPoint x: 614, endPoint y: 95, distance: 467.2
copy h1 "AI Guardrails：以 Python 構建企業級 LLM 安全防護策略"
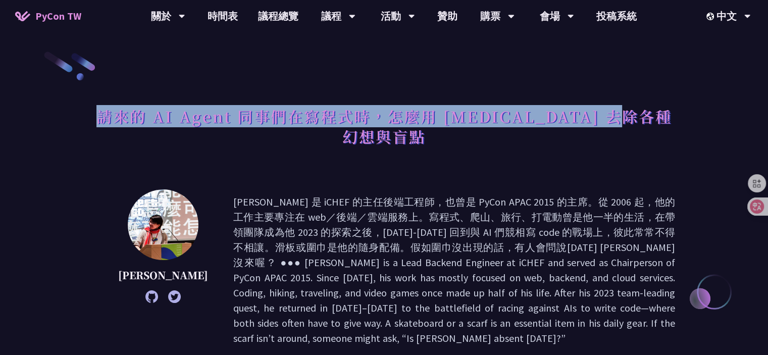
drag, startPoint x: 105, startPoint y: 121, endPoint x: 662, endPoint y: 112, distance: 558.0
click at [662, 112] on div "請來的 AI Agent 同事們在寫程式時，怎麼用 [MEDICAL_DATA] 去除各種幻想與盲點" at bounding box center [384, 137] width 582 height 73
copy h1 "請來的 AI Agent 同事們在寫程式時，怎麼用 [MEDICAL_DATA] 去除各種幻想與盲點"
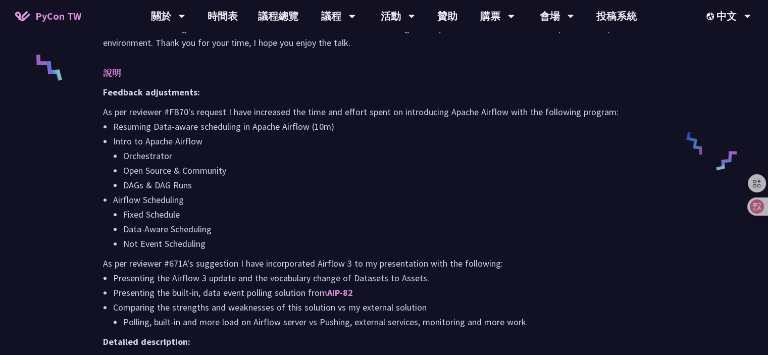
scroll to position [505, 0]
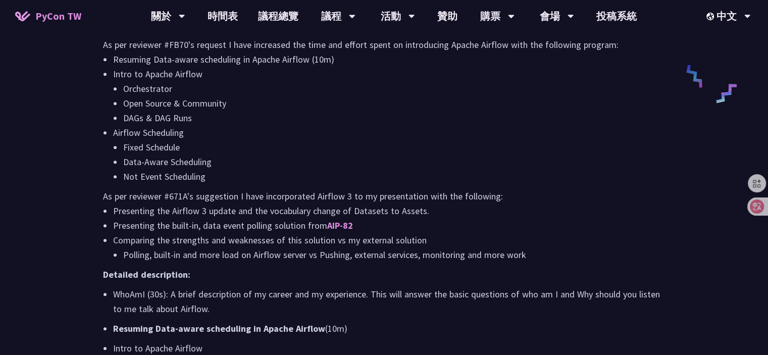
click at [306, 179] on li "Not Event Scheduling" at bounding box center [394, 176] width 542 height 15
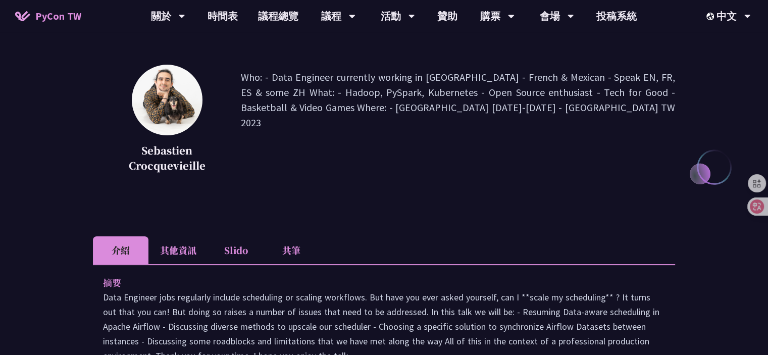
scroll to position [0, 0]
